Goal: Transaction & Acquisition: Purchase product/service

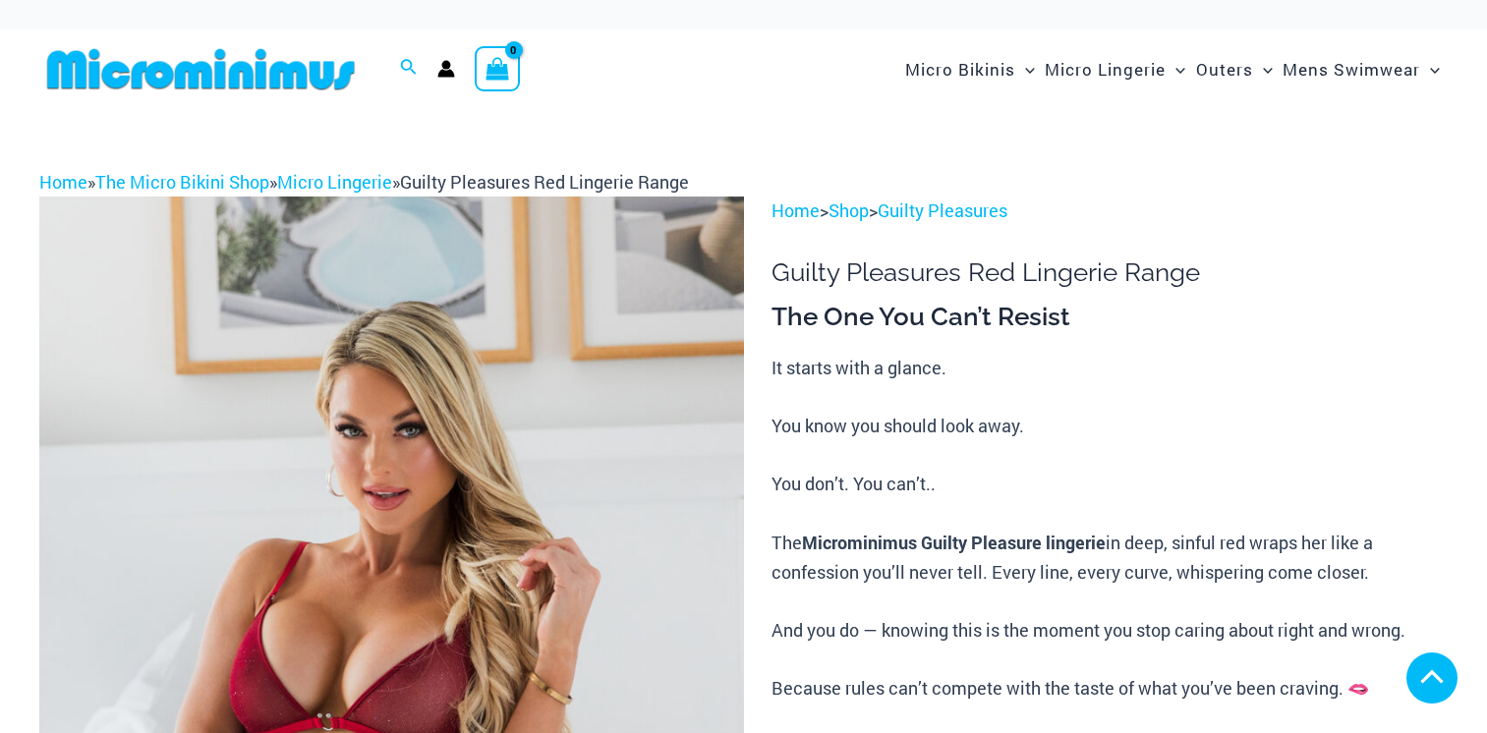
scroll to position [853, 0]
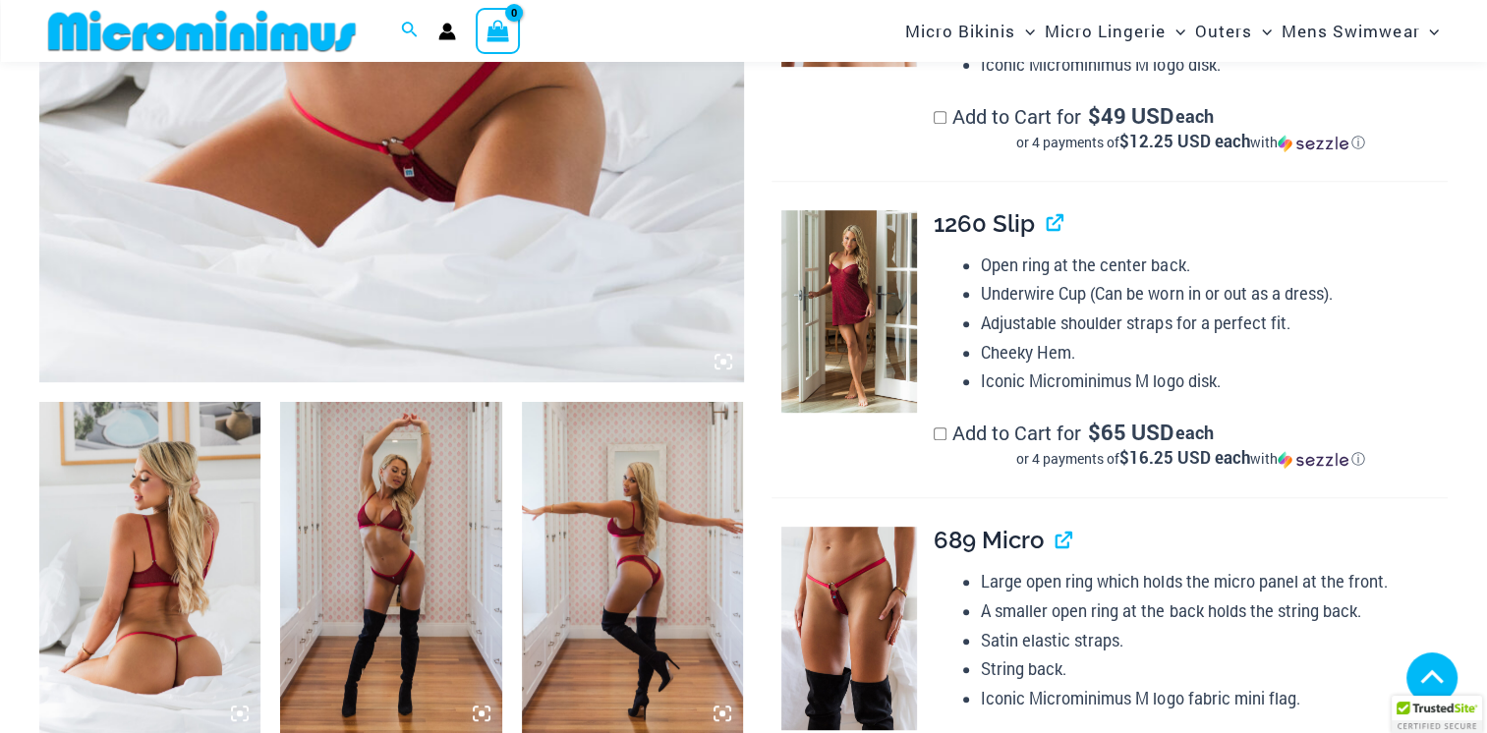
click at [185, 591] on img at bounding box center [149, 568] width 221 height 332
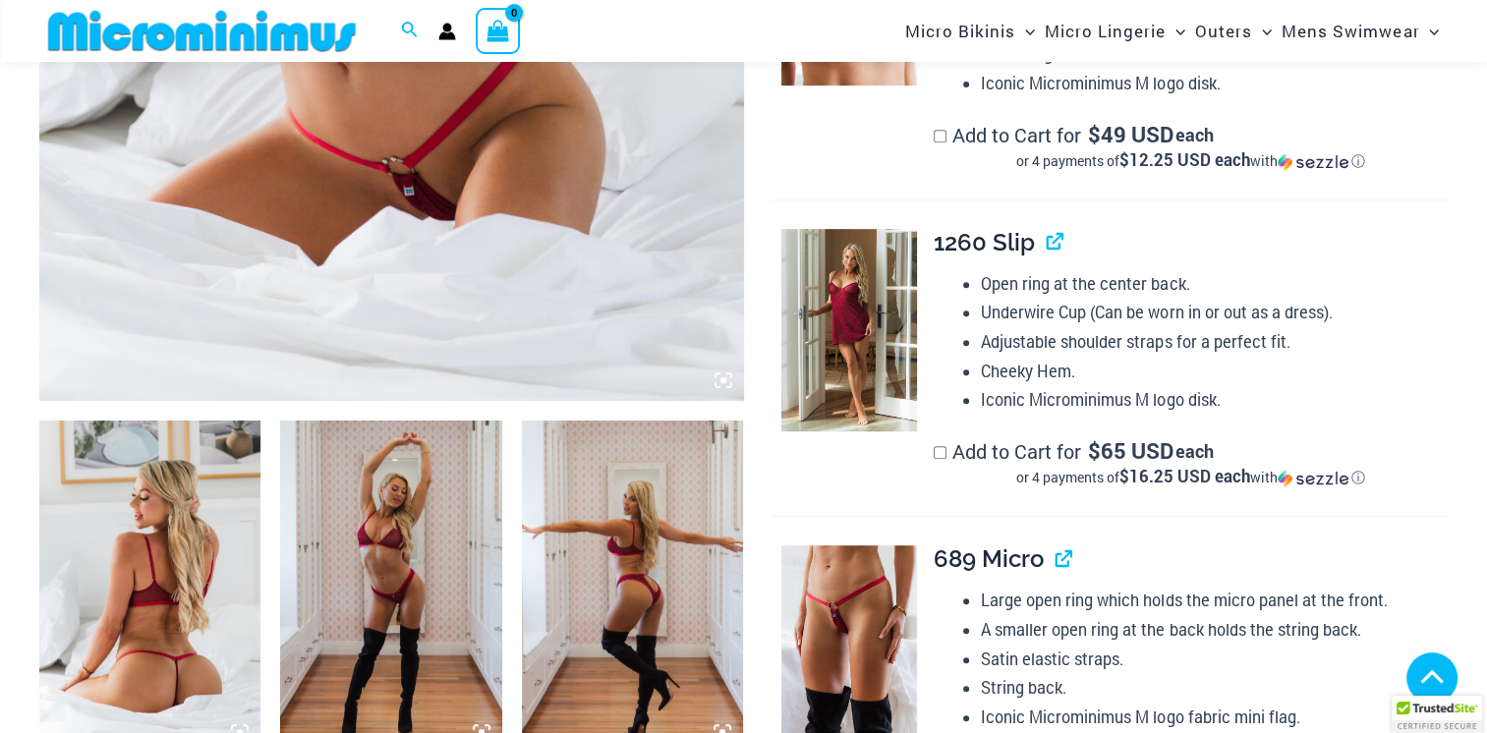
click at [165, 573] on img at bounding box center [149, 587] width 221 height 332
click at [368, 583] on img at bounding box center [390, 587] width 221 height 332
click at [599, 421] on img at bounding box center [632, 587] width 221 height 332
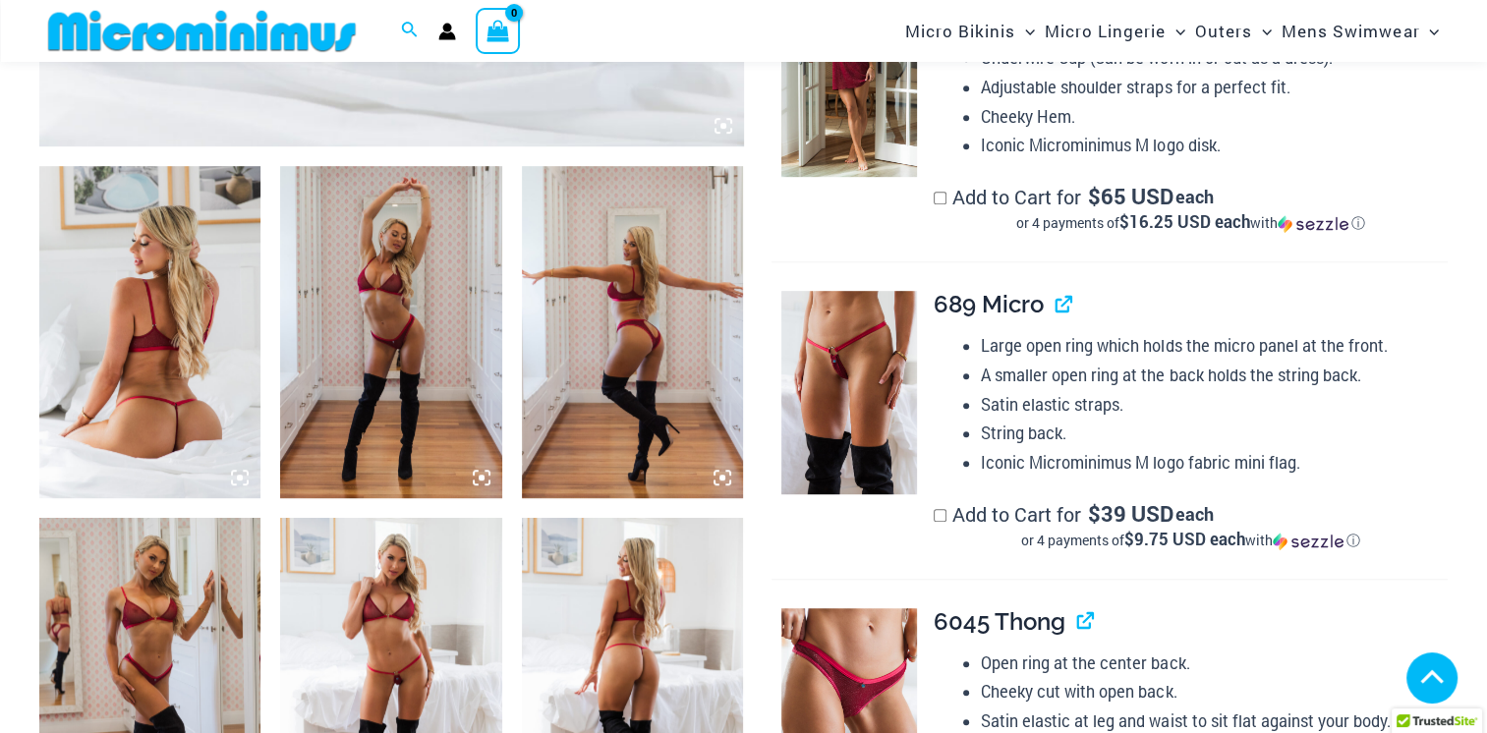
click at [118, 626] on img at bounding box center [149, 684] width 221 height 332
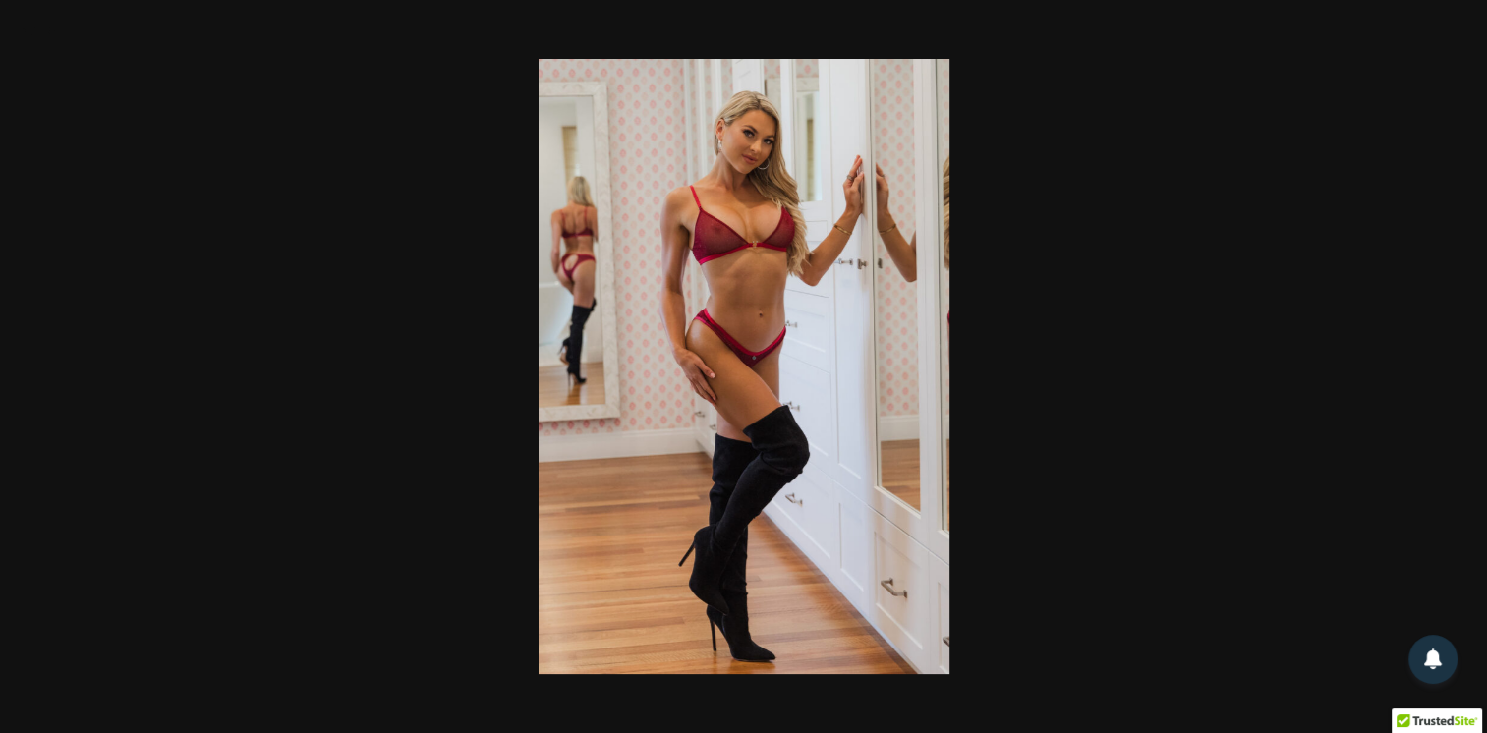
click at [957, 420] on div at bounding box center [743, 366] width 1487 height 733
